Goal: Task Accomplishment & Management: Complete application form

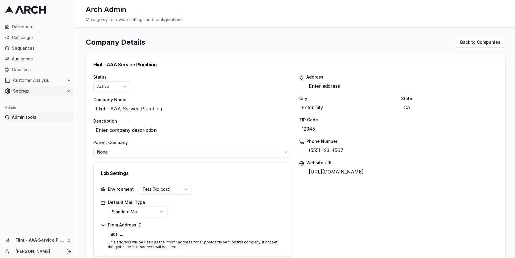
click at [68, 91] on icon at bounding box center [69, 91] width 2 height 1
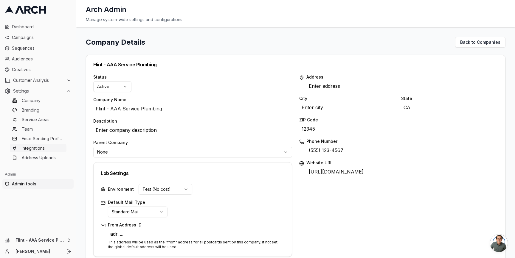
click at [47, 146] on link "Integrations" at bounding box center [38, 148] width 57 height 8
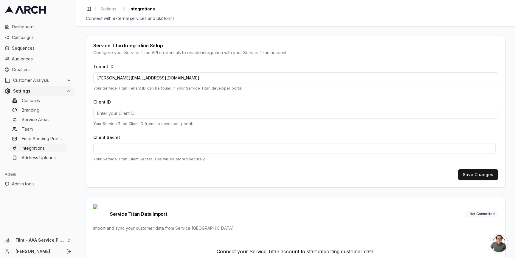
click at [132, 78] on input "jimmy@getarch.com" at bounding box center [295, 77] width 405 height 11
paste input "411046019"
type input "411046019"
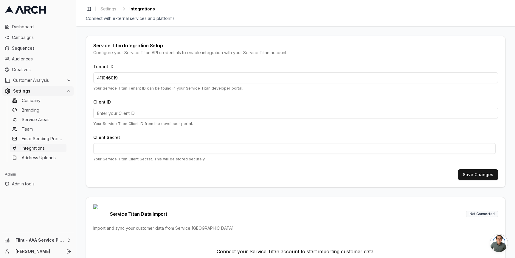
click at [132, 115] on input "Client ID" at bounding box center [295, 113] width 405 height 11
paste input "cid.8fa9ogyczfk109dx0coorc8lz"
type input "cid.8fa9ogyczfk109dx0coorc8lz"
click at [479, 175] on button "Save Changes" at bounding box center [478, 175] width 40 height 11
click at [46, 146] on link "Integrations" at bounding box center [38, 148] width 57 height 8
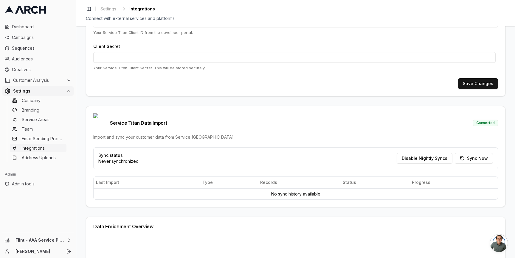
scroll to position [93, 0]
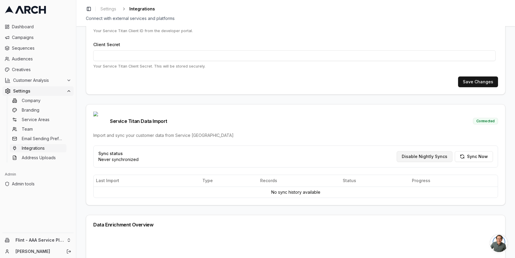
click at [408, 151] on button "Disable Nightly Syncs" at bounding box center [425, 156] width 56 height 11
click at [31, 185] on span "Admin tools" at bounding box center [41, 184] width 59 height 6
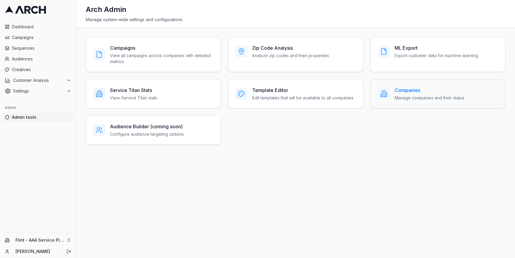
click at [396, 93] on h3 "Companies" at bounding box center [429, 90] width 70 height 7
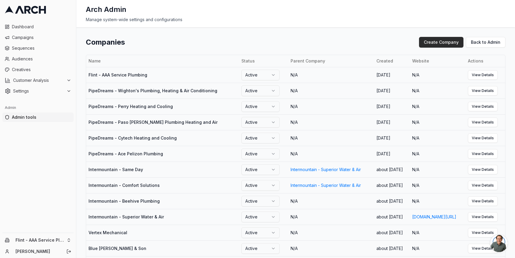
click at [447, 43] on button "Create Company" at bounding box center [441, 42] width 44 height 11
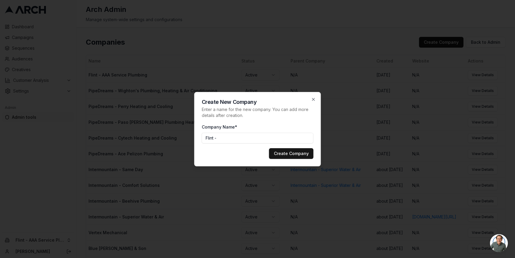
paste input "As You Wish Electric"
type input "Flint - As You Wish Electric"
click at [302, 154] on button "Create Company" at bounding box center [291, 153] width 44 height 11
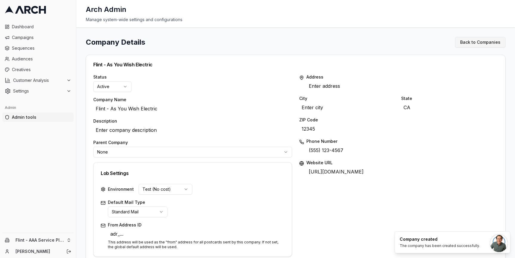
click at [475, 44] on link "Back to Companies" at bounding box center [480, 42] width 50 height 11
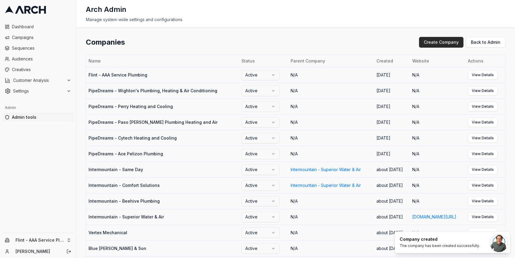
click at [443, 41] on button "Create Company" at bounding box center [441, 42] width 44 height 11
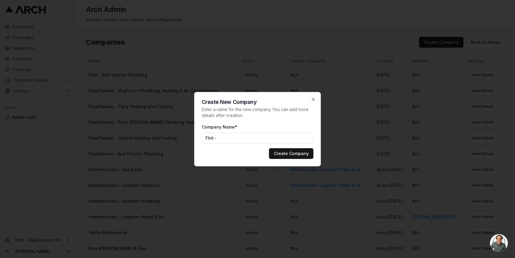
paste input "Bartlett Heating & Cooling"
type input "[PERSON_NAME] Heating & Cooling"
click at [283, 155] on button "Create Company" at bounding box center [291, 153] width 44 height 11
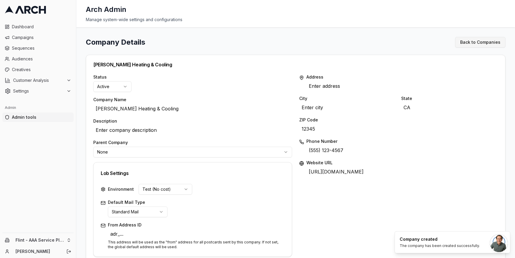
click at [475, 43] on link "Back to Companies" at bounding box center [480, 42] width 50 height 11
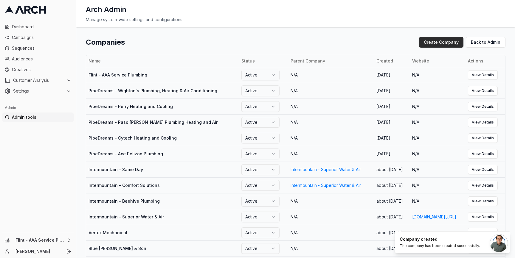
click at [439, 40] on button "Create Company" at bounding box center [441, 42] width 44 height 11
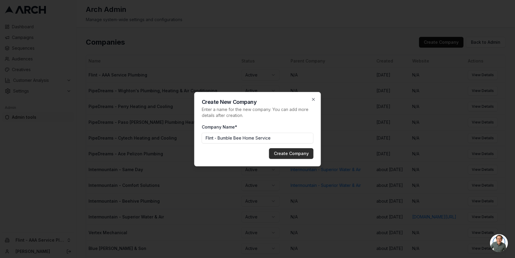
type input "Flint - Bumble Bee Home Service"
click at [295, 152] on button "Create Company" at bounding box center [291, 153] width 44 height 11
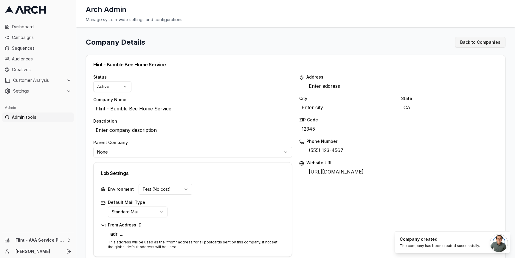
click at [470, 42] on link "Back to Companies" at bounding box center [480, 42] width 50 height 11
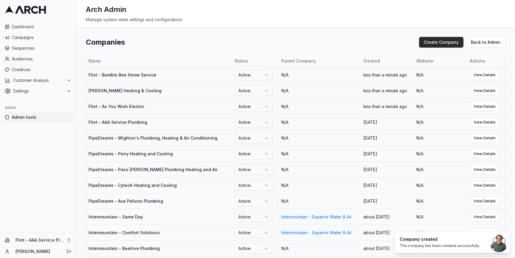
click at [443, 44] on button "Create Company" at bounding box center [441, 42] width 44 height 11
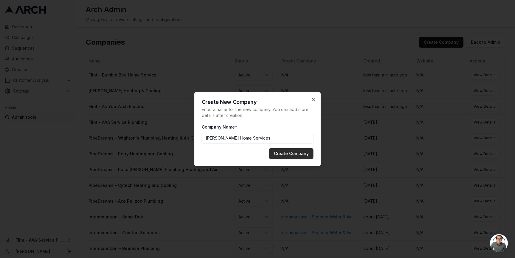
type input "[PERSON_NAME] Home Services"
click at [290, 156] on button "Create Company" at bounding box center [291, 153] width 44 height 11
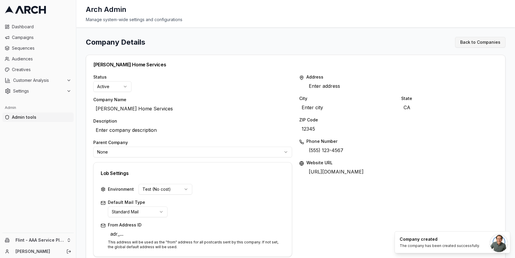
click at [480, 44] on link "Back to Companies" at bounding box center [480, 42] width 50 height 11
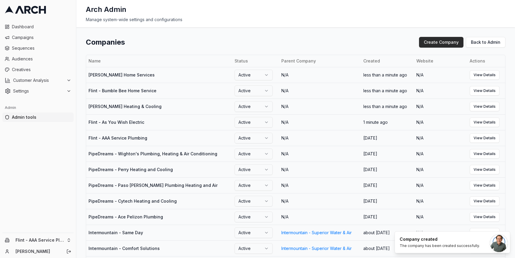
click at [445, 43] on button "Create Company" at bounding box center [441, 42] width 44 height 11
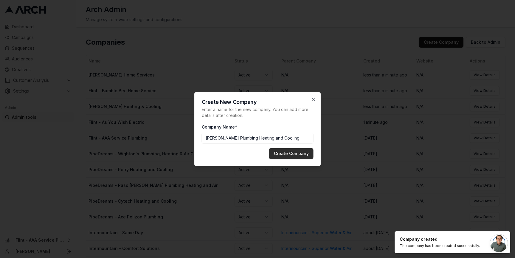
type input "[PERSON_NAME] Plumbing Heating and Cooling"
click at [297, 152] on button "Create Company" at bounding box center [291, 153] width 44 height 11
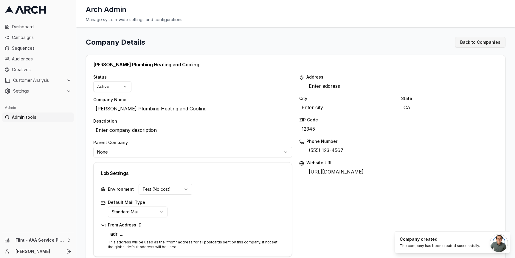
click at [481, 45] on link "Back to Companies" at bounding box center [480, 42] width 50 height 11
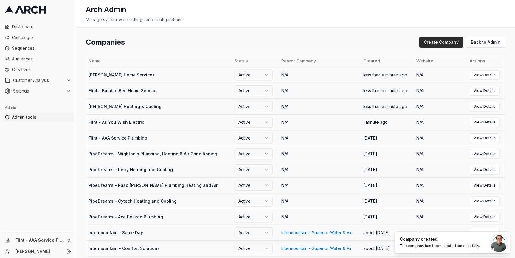
click at [438, 42] on button "Create Company" at bounding box center [441, 42] width 44 height 11
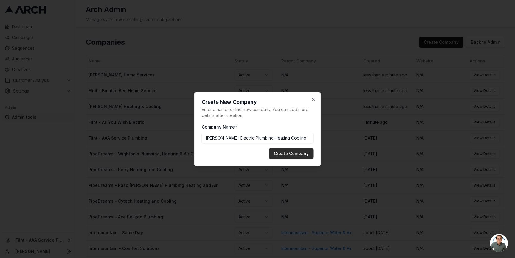
type input "[PERSON_NAME] Electric Plumbing Heating Cooling"
click at [288, 156] on button "Create Company" at bounding box center [291, 153] width 44 height 11
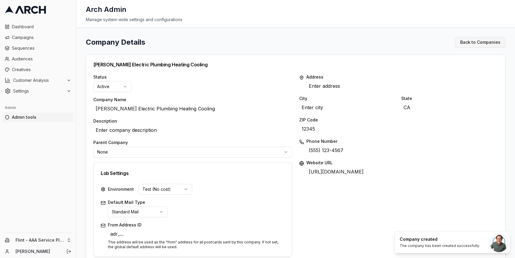
click at [474, 41] on link "Back to Companies" at bounding box center [480, 42] width 50 height 11
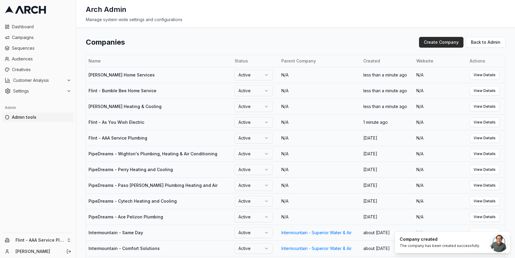
click at [440, 41] on button "Create Company" at bounding box center [441, 42] width 44 height 11
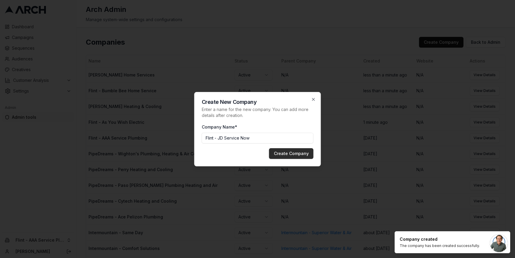
type input "Flint - JD Service Now"
click at [295, 154] on button "Create Company" at bounding box center [291, 153] width 44 height 11
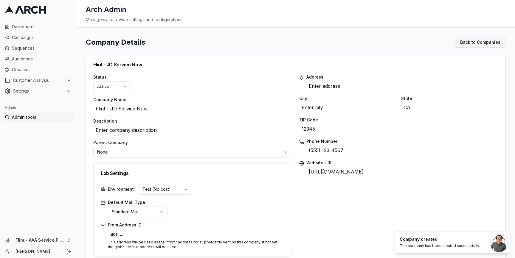
click at [484, 41] on link "Back to Companies" at bounding box center [480, 42] width 50 height 11
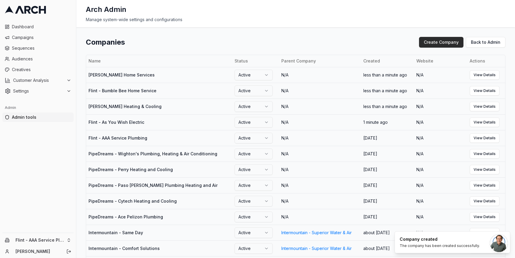
click at [442, 44] on button "Create Company" at bounding box center [441, 42] width 44 height 11
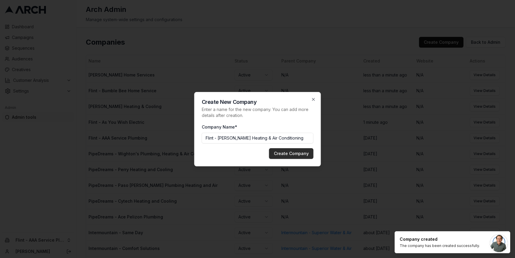
type input "Flint - [PERSON_NAME] Heating & Air Conditioning"
click at [296, 151] on button "Create Company" at bounding box center [291, 153] width 44 height 11
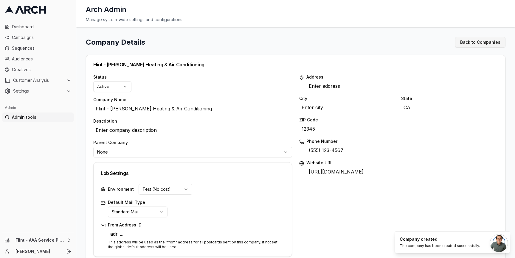
click at [473, 41] on link "Back to Companies" at bounding box center [480, 42] width 50 height 11
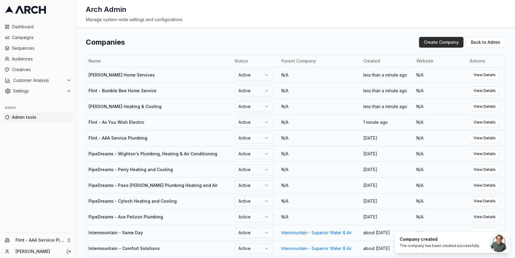
click at [437, 44] on button "Create Company" at bounding box center [441, 42] width 44 height 11
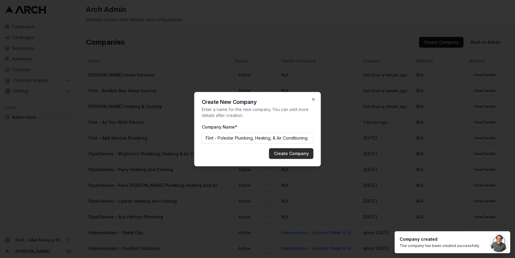
type input "Flint - Polestar Plumbing, Heating, & Air Conditioning"
click at [304, 152] on button "Create Company" at bounding box center [291, 153] width 44 height 11
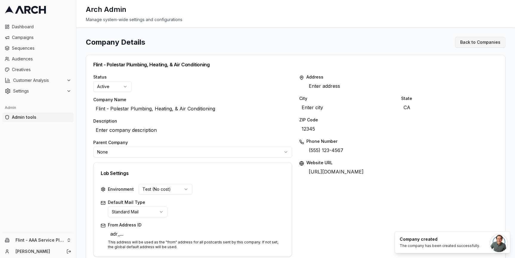
click at [480, 42] on link "Back to Companies" at bounding box center [480, 42] width 50 height 11
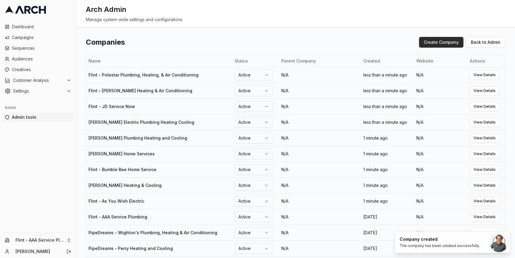
click at [432, 43] on button "Create Company" at bounding box center [441, 42] width 44 height 11
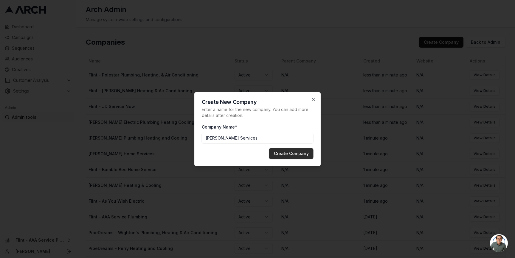
type input "[PERSON_NAME] Services"
click at [290, 150] on button "Create Company" at bounding box center [291, 153] width 44 height 11
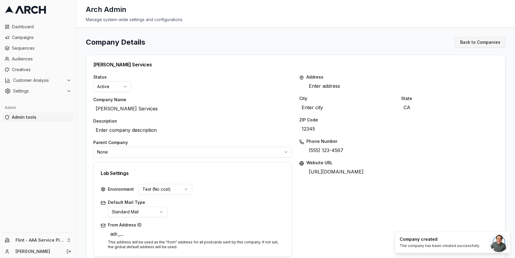
click at [466, 41] on link "Back to Companies" at bounding box center [480, 42] width 50 height 11
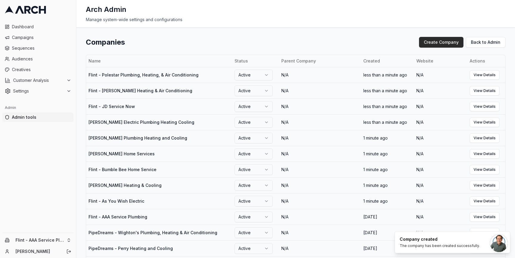
click at [426, 41] on button "Create Company" at bounding box center [441, 42] width 44 height 11
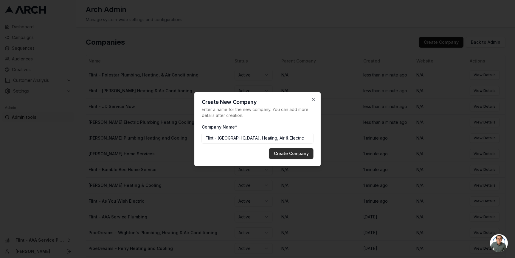
type input "Flint - [GEOGRAPHIC_DATA], Heating, Air & Electric"
click at [283, 155] on button "Create Company" at bounding box center [291, 153] width 44 height 11
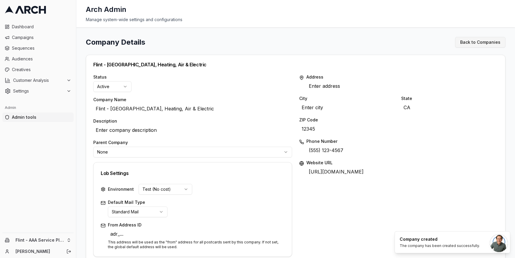
click at [467, 44] on link "Back to Companies" at bounding box center [480, 42] width 50 height 11
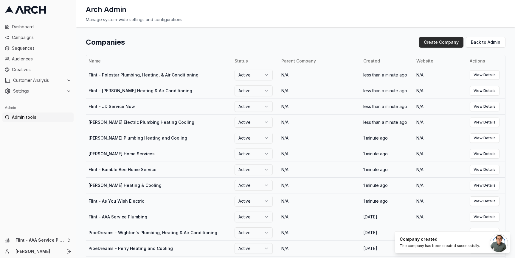
click at [429, 42] on button "Create Company" at bounding box center [441, 42] width 44 height 11
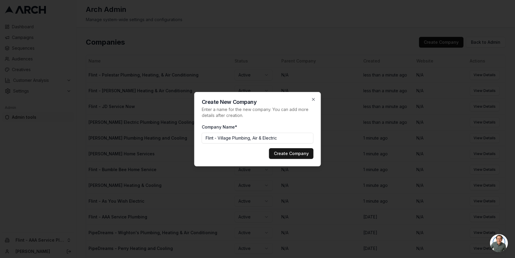
type input "Flint - Village Plumbing, Air & Electric"
click at [269, 148] on button "Create Company" at bounding box center [291, 153] width 44 height 11
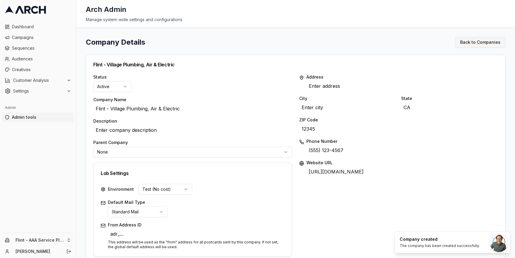
click at [479, 39] on link "Back to Companies" at bounding box center [480, 42] width 50 height 11
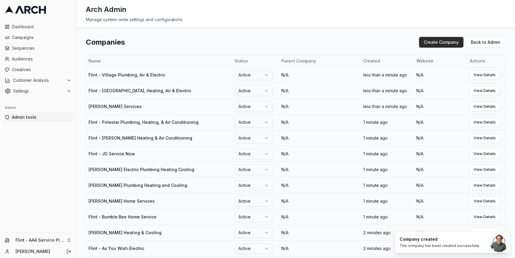
click at [436, 42] on button "Create Company" at bounding box center [441, 42] width 44 height 11
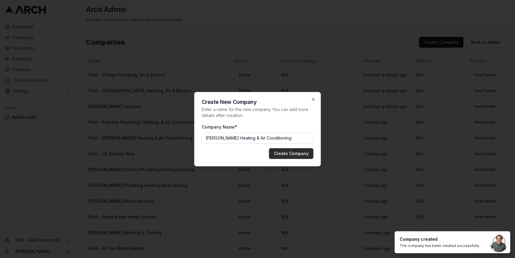
type input "[PERSON_NAME] Heating & Air Conditioning"
click at [293, 153] on button "Create Company" at bounding box center [291, 153] width 44 height 11
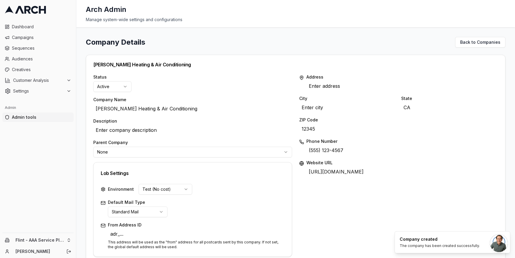
click at [29, 118] on span "Admin tools" at bounding box center [41, 117] width 59 height 6
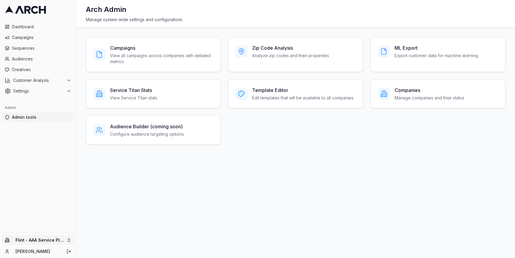
click at [59, 241] on html "Dashboard Campaigns Sequences Audiences Creatives Customer Analysis Settings Ad…" at bounding box center [257, 129] width 515 height 258
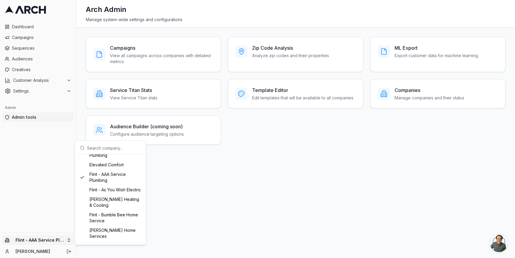
scroll to position [147, 0]
click at [94, 194] on div "Flint - As You Wish Electric" at bounding box center [110, 191] width 66 height 10
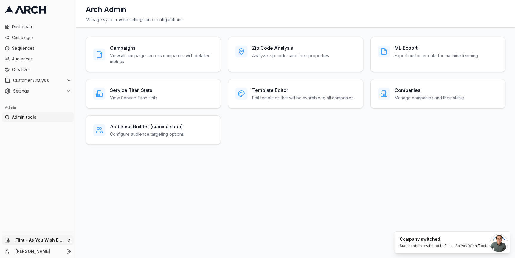
click at [69, 240] on html "Dashboard Campaigns Sequences Audiences Creatives Customer Analysis Settings Ad…" at bounding box center [257, 129] width 515 height 258
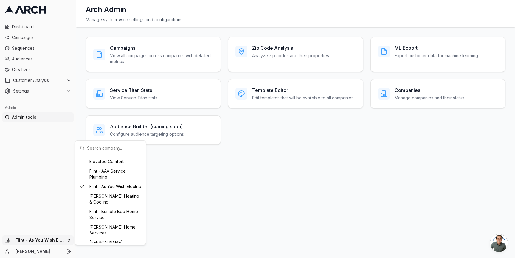
scroll to position [135, 0]
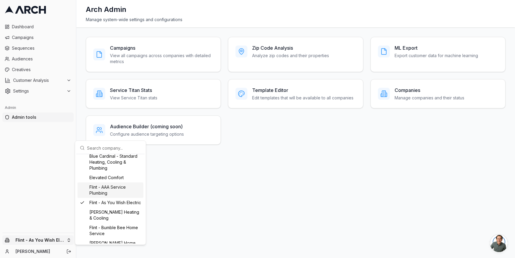
click at [103, 188] on div "Flint - AAA Service Plumbing" at bounding box center [110, 190] width 66 height 15
